Goal: Find specific page/section: Find specific page/section

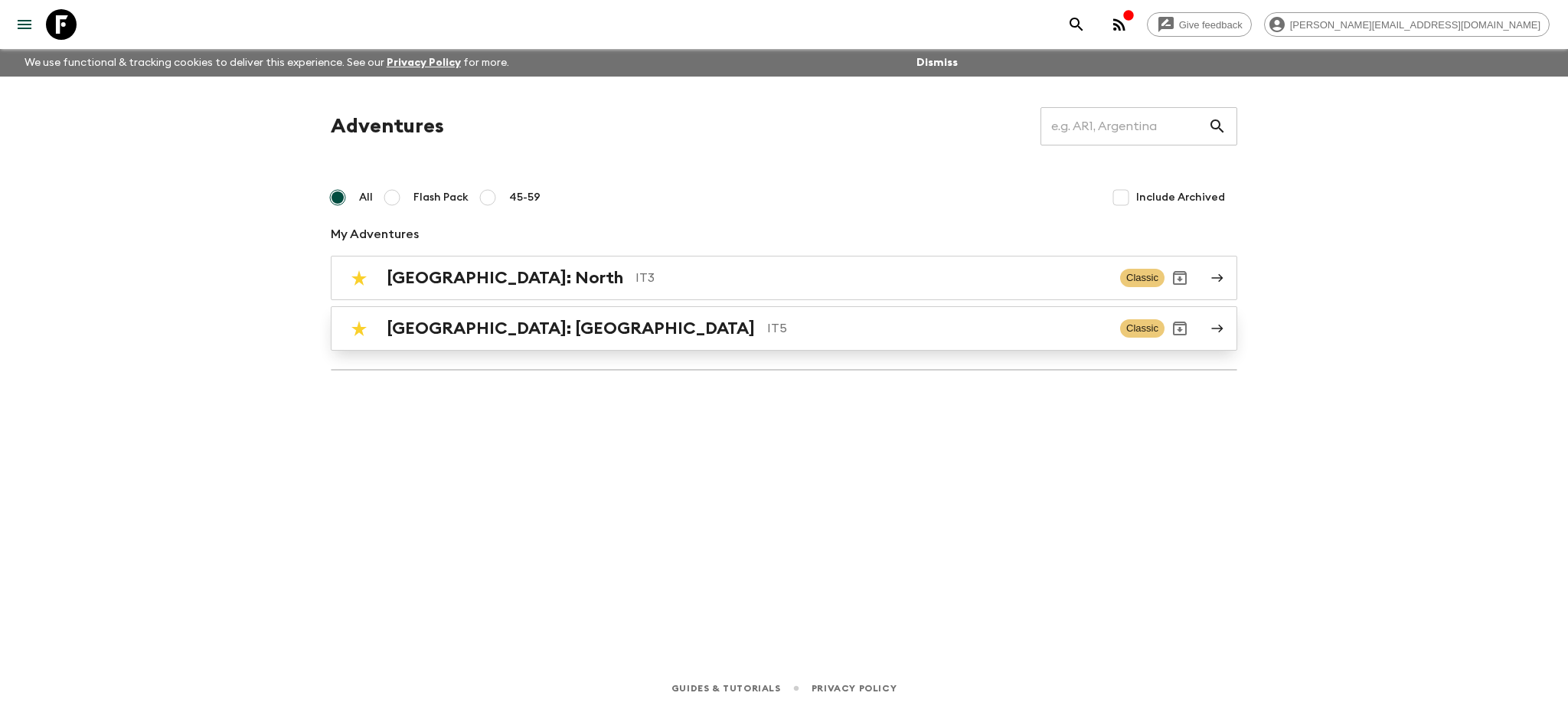
click at [767, 325] on p "IT5" at bounding box center [937, 328] width 341 height 18
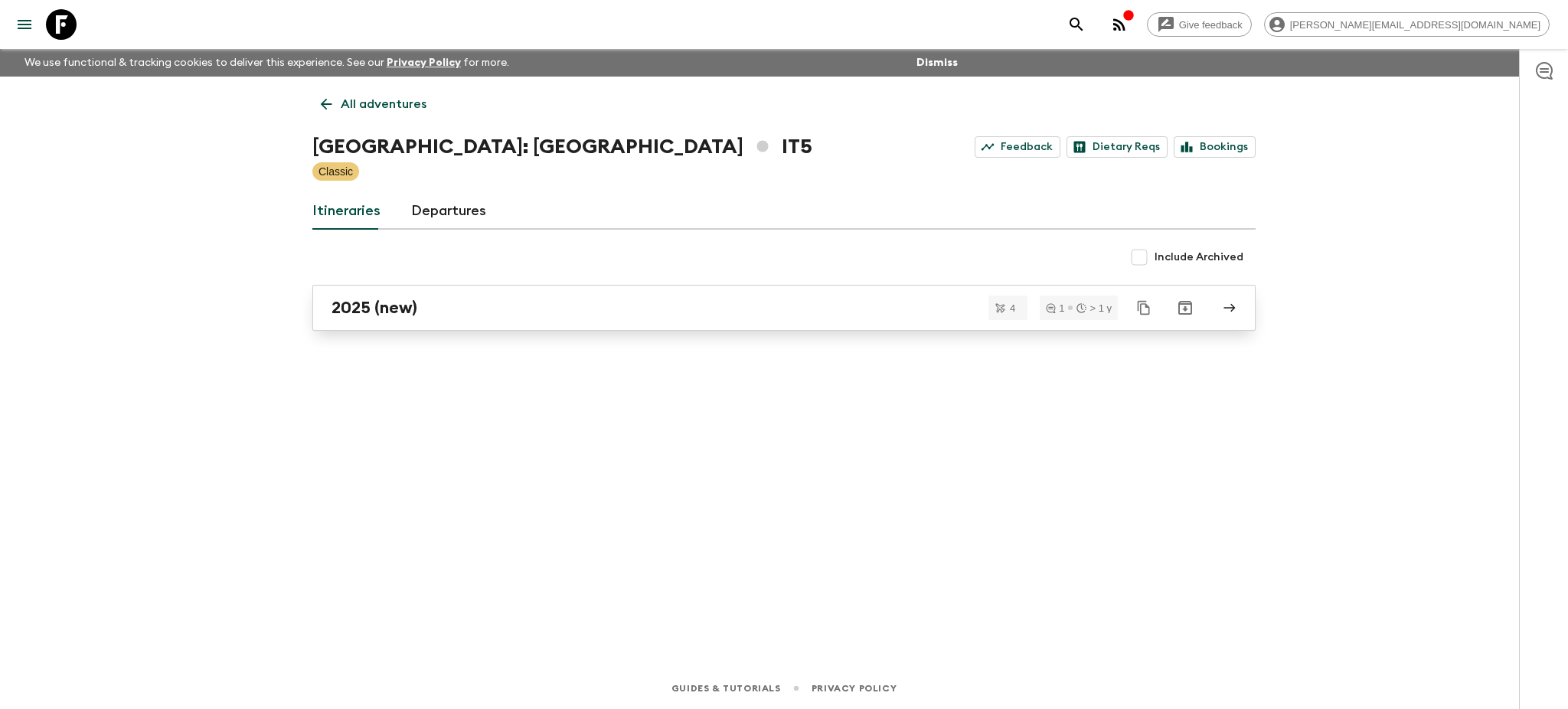
click at [448, 286] on link "2025 (new)" at bounding box center [784, 308] width 944 height 46
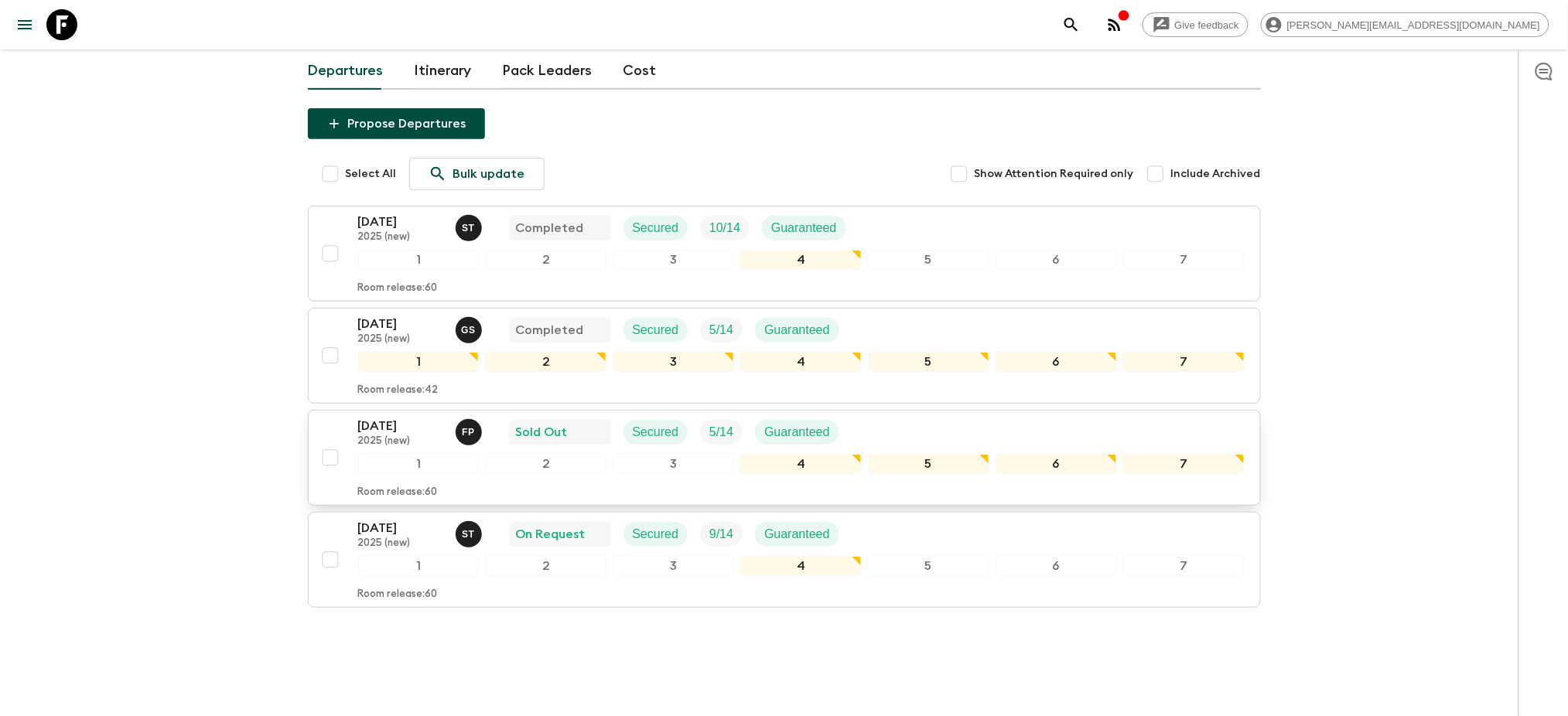
scroll to position [156, 0]
click at [398, 408] on button "[DATE] 2025 (new) F P Sold Out Secured 5 / 14 Guaranteed 1 2 3 4 5 6 7 Room rel…" at bounding box center [784, 456] width 953 height 96
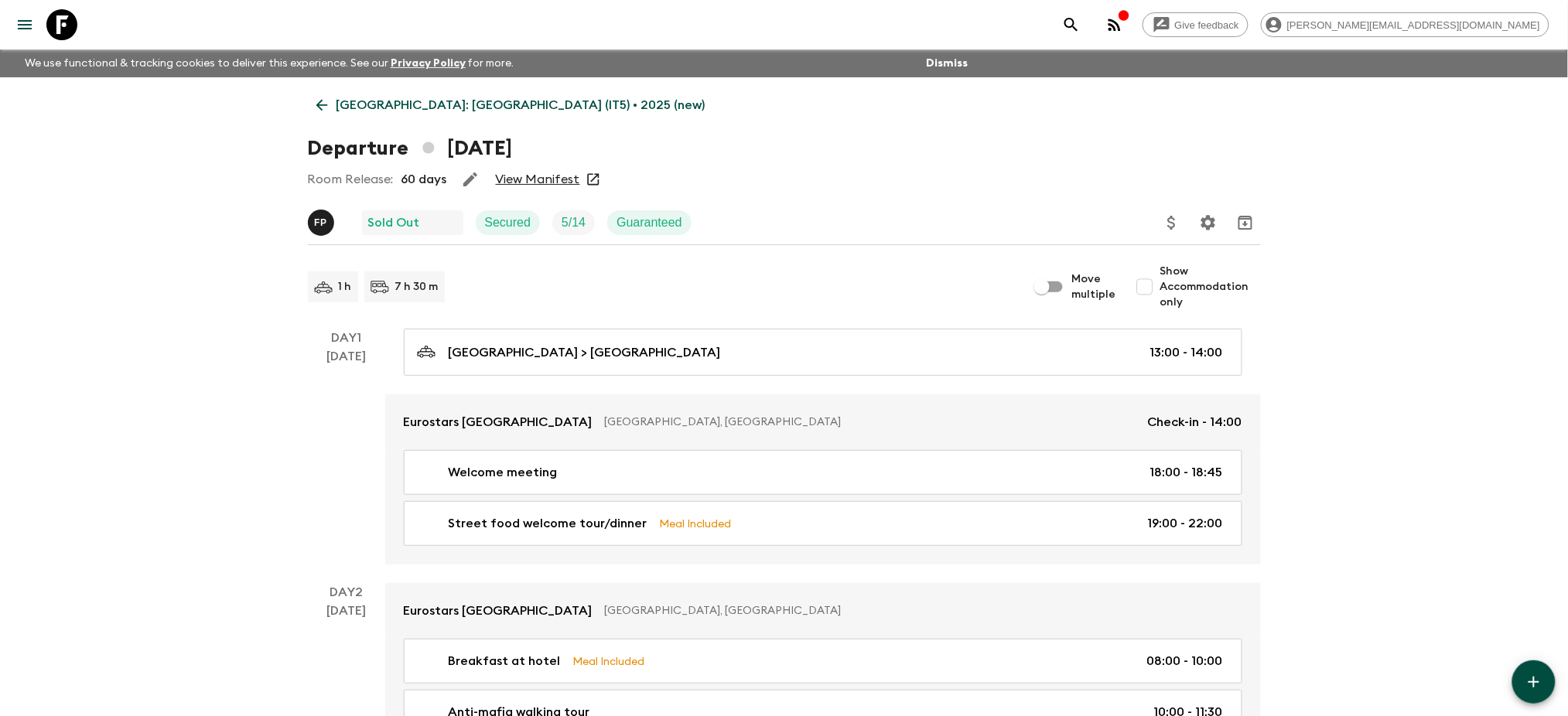
click at [566, 182] on link "View Manifest" at bounding box center [538, 179] width 84 height 15
